Goal: Obtain resource: Download file/media

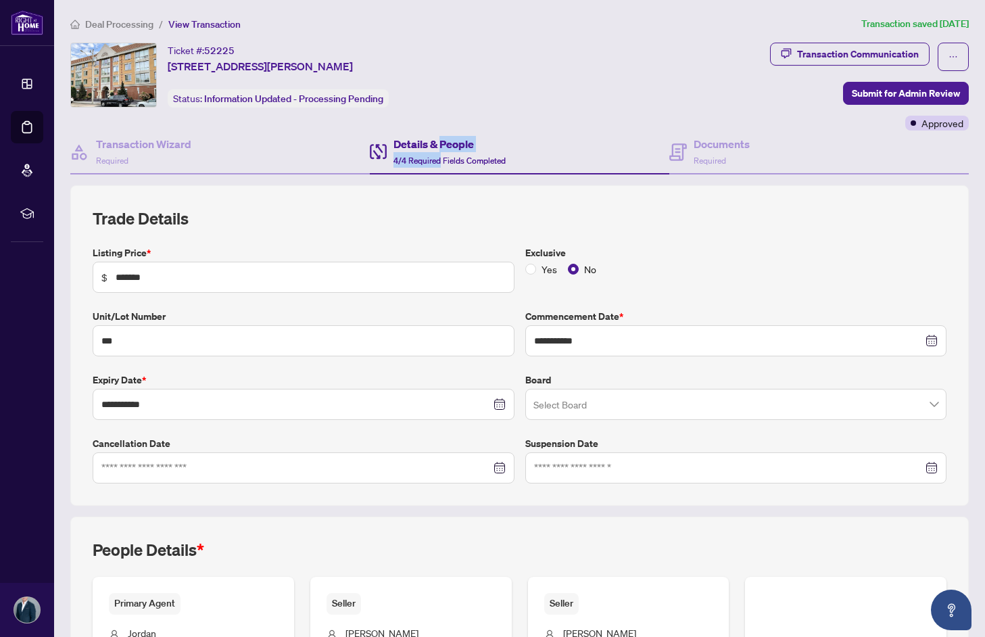
scroll to position [197, 0]
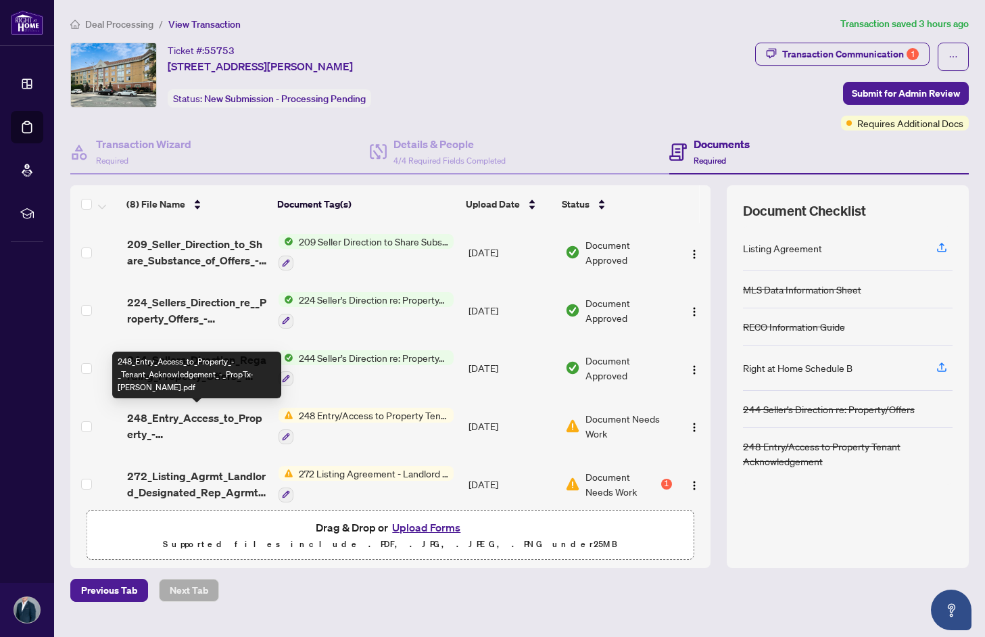
click at [173, 417] on span "248_Entry_Access_to_Property_-_Tenant_Acknowledgement_-_PropTx-[PERSON_NAME].pdf" at bounding box center [197, 426] width 141 height 32
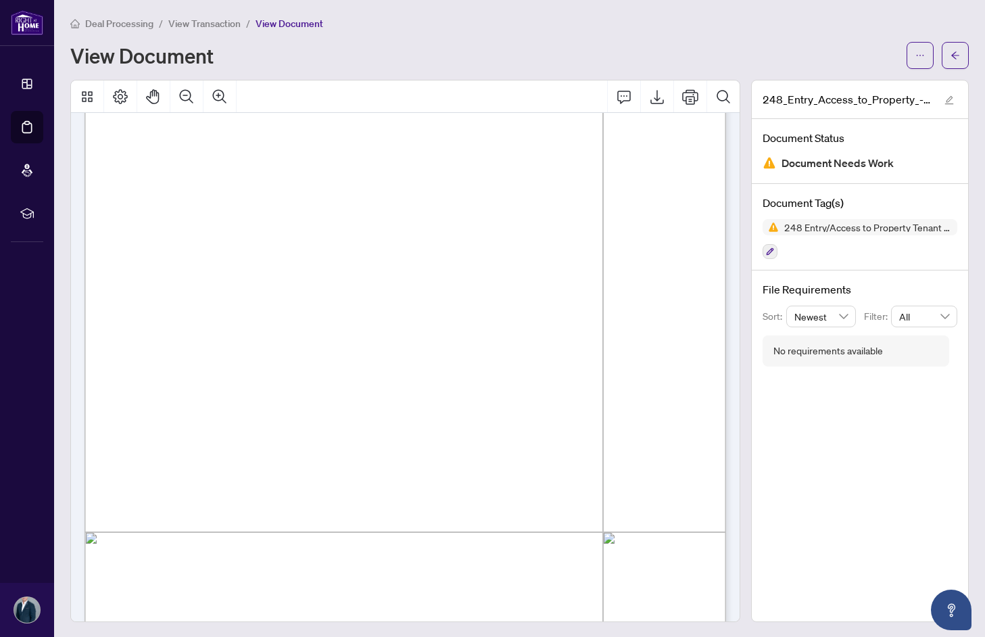
scroll to position [89, 0]
click at [955, 62] on span "button" at bounding box center [955, 56] width 9 height 22
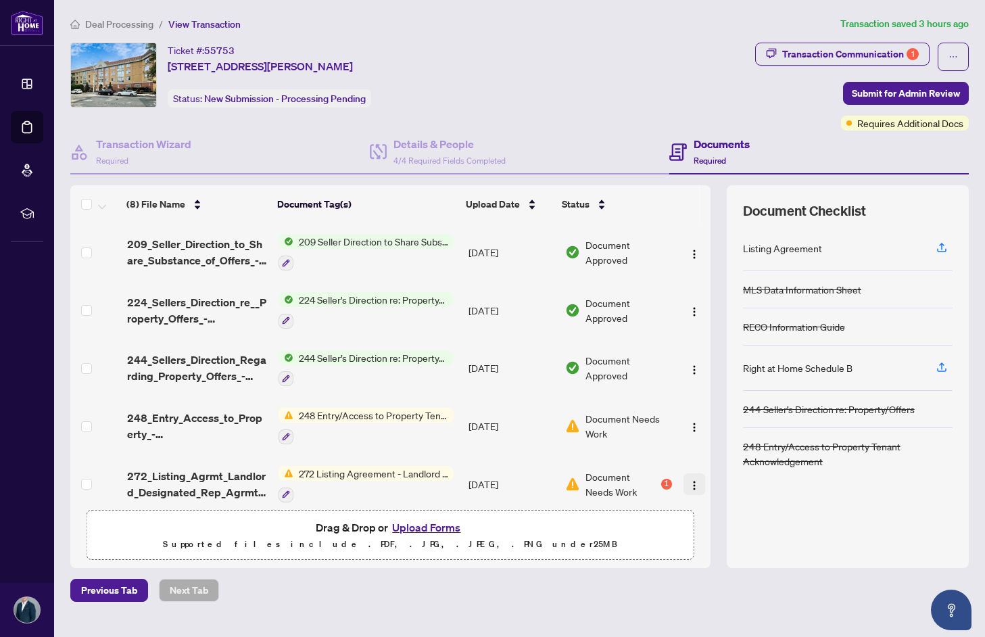
click at [694, 483] on img "button" at bounding box center [694, 485] width 11 height 11
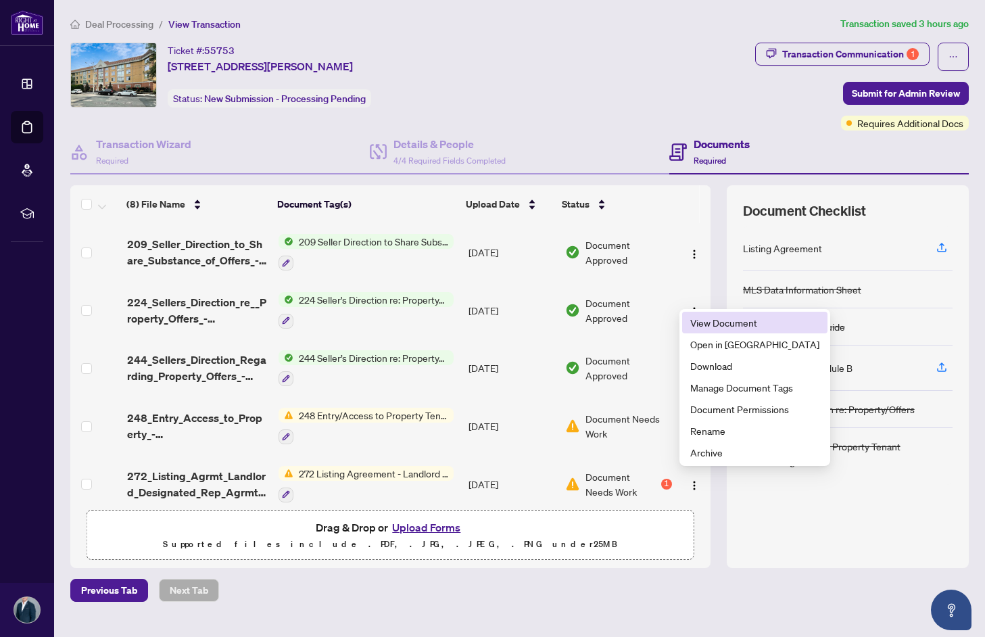
click at [752, 322] on span "View Document" at bounding box center [754, 322] width 129 height 15
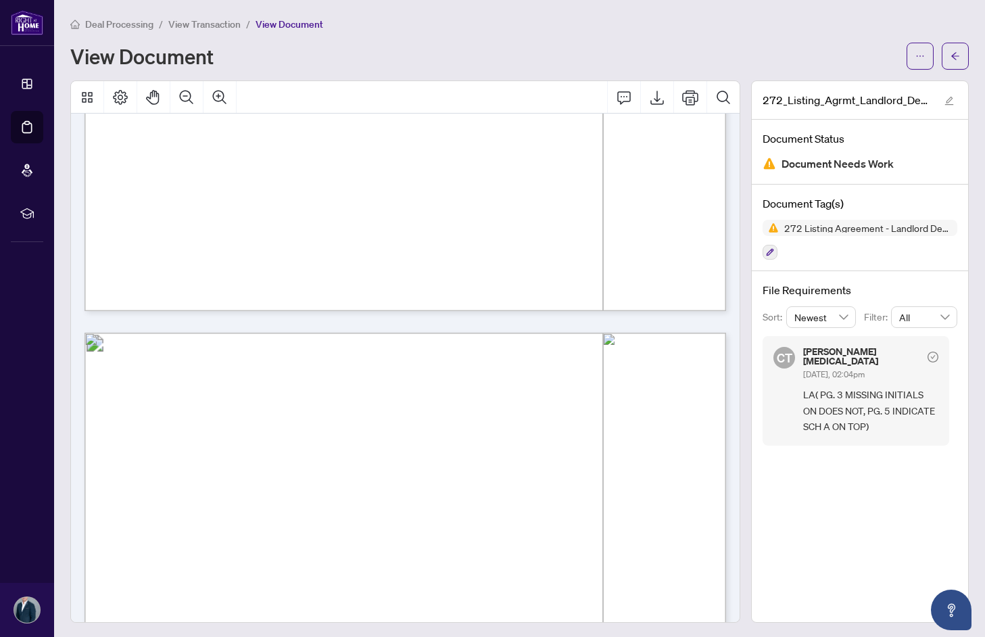
scroll to position [3196, 0]
